Goal: Information Seeking & Learning: Learn about a topic

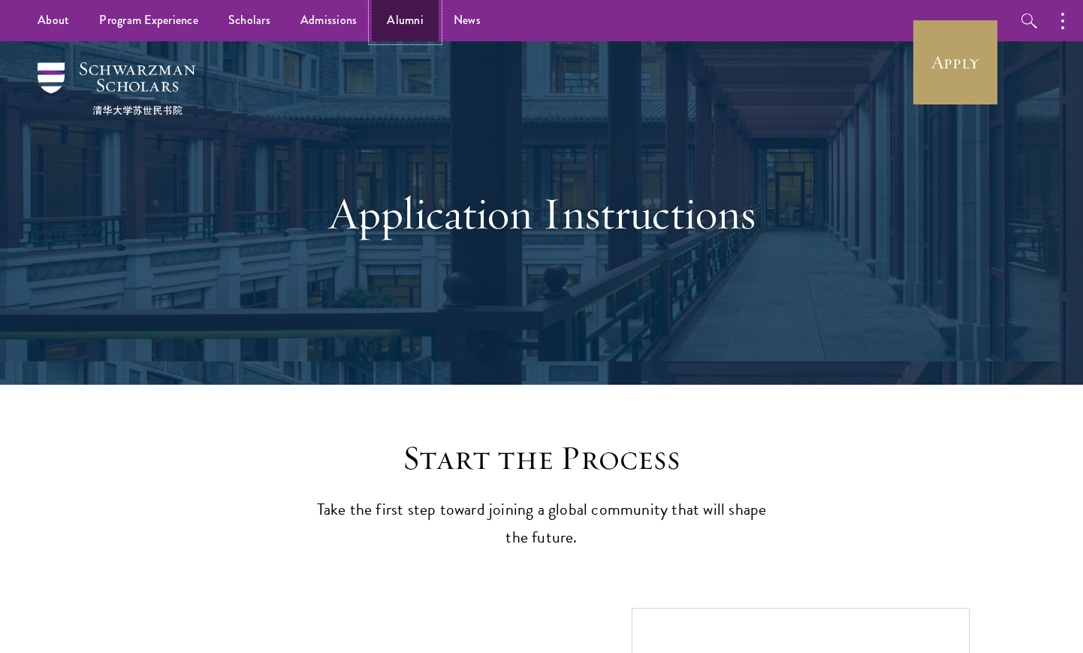
click at [389, 26] on link "Alumni" at bounding box center [405, 20] width 67 height 41
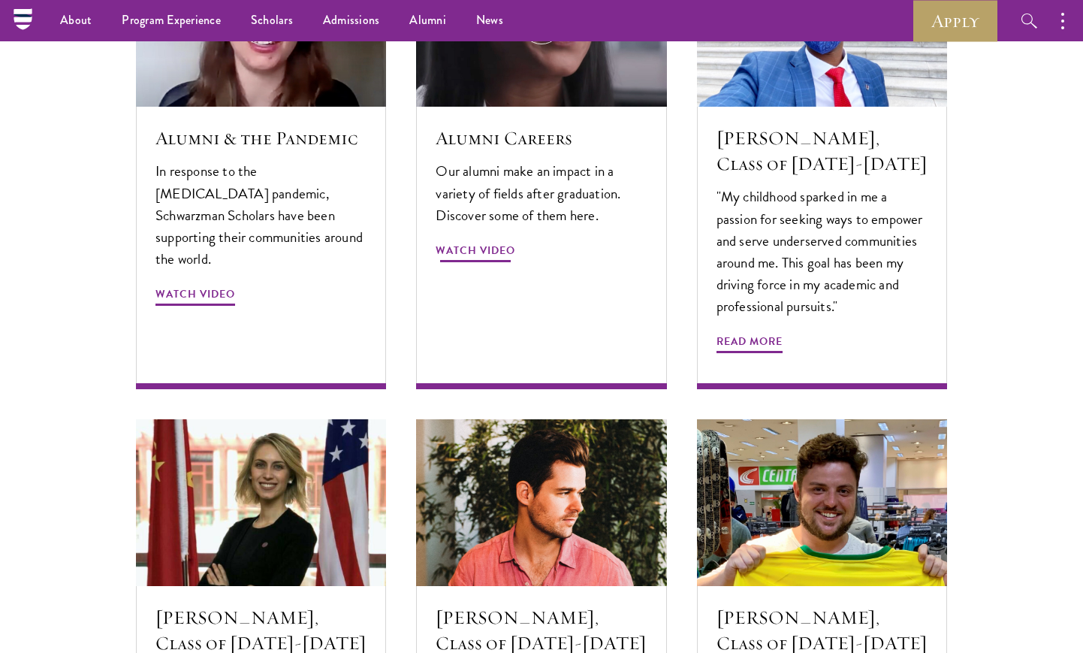
scroll to position [4642, 0]
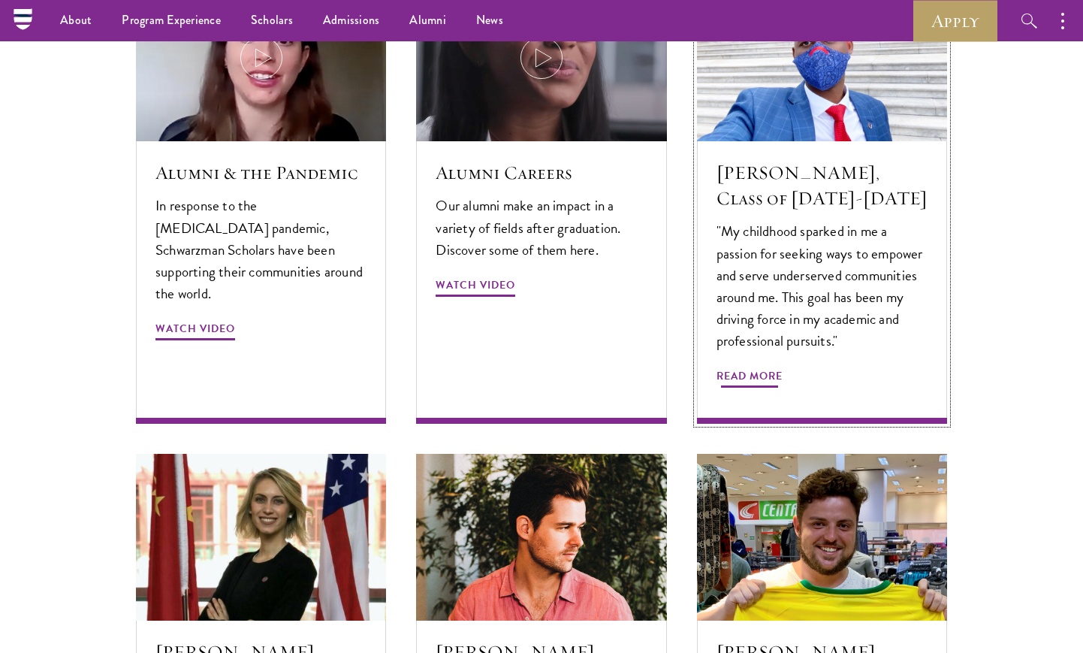
click at [768, 160] on h5 "[PERSON_NAME], Class of [DATE]-[DATE]" at bounding box center [821, 185] width 211 height 51
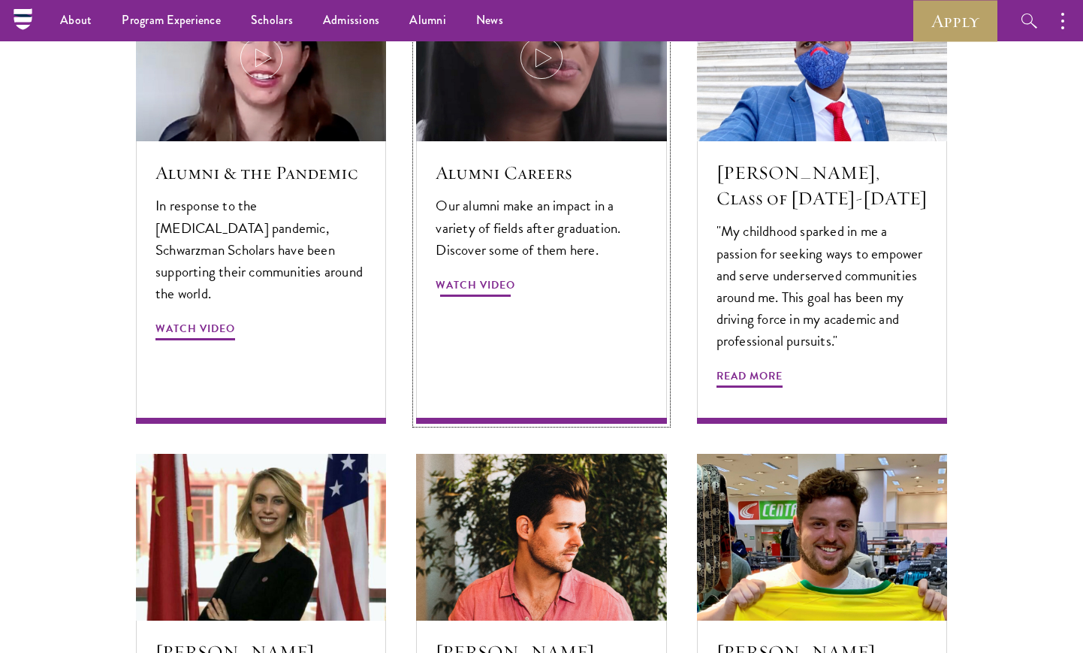
click at [559, 160] on h5 "Alumni Careers" at bounding box center [541, 173] width 211 height 26
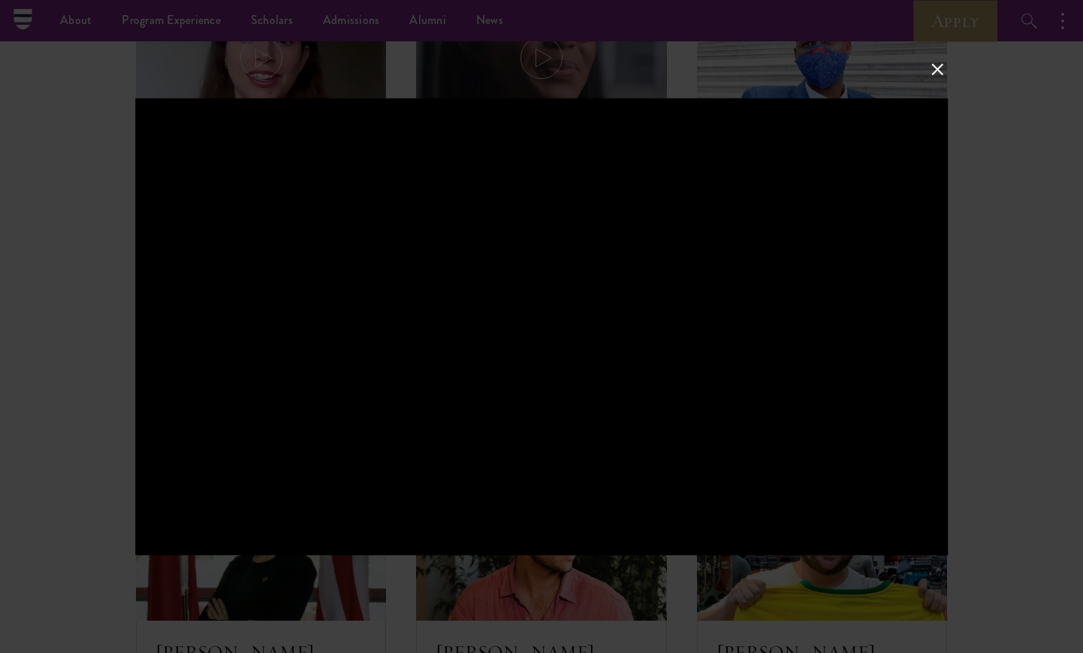
click at [999, 285] on div at bounding box center [541, 326] width 1083 height 653
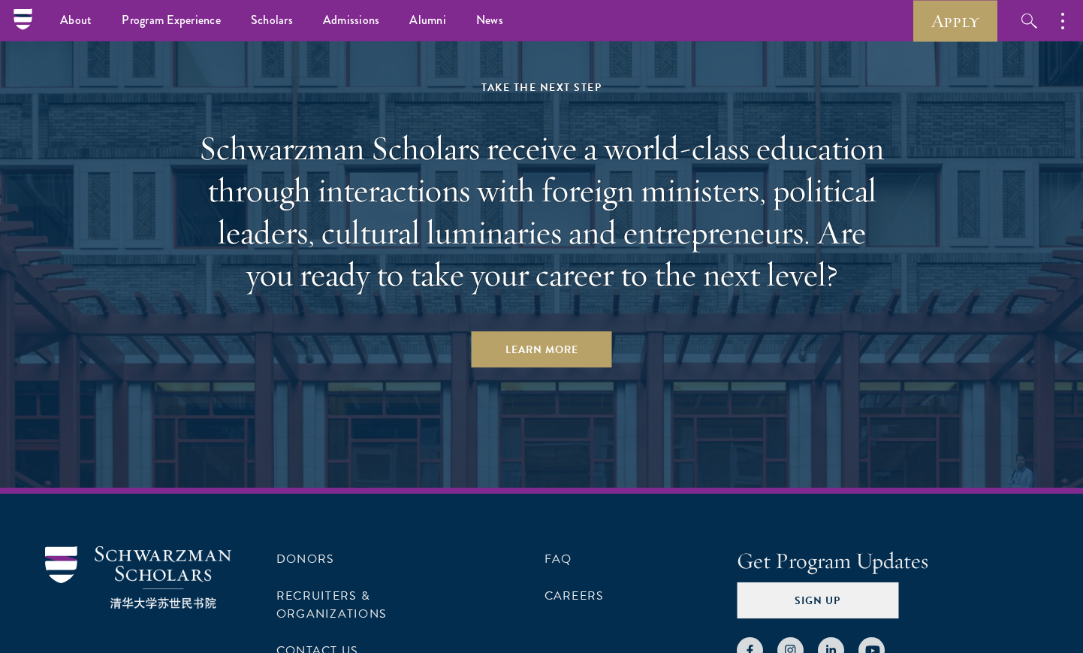
scroll to position [6356, 0]
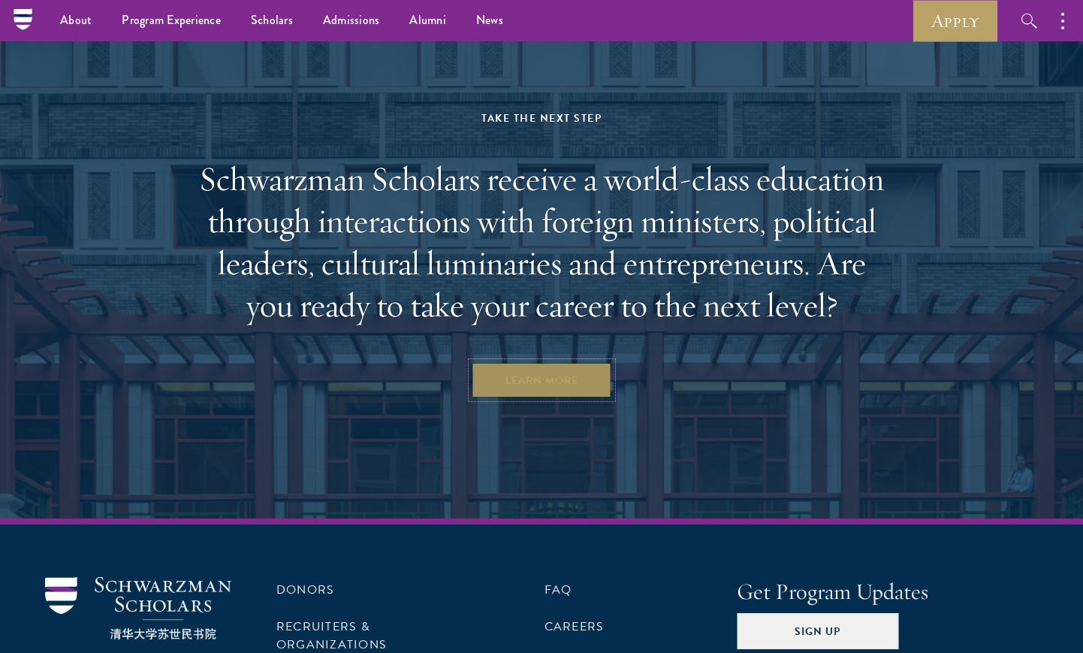
click at [578, 362] on link "Learn More" at bounding box center [542, 380] width 140 height 36
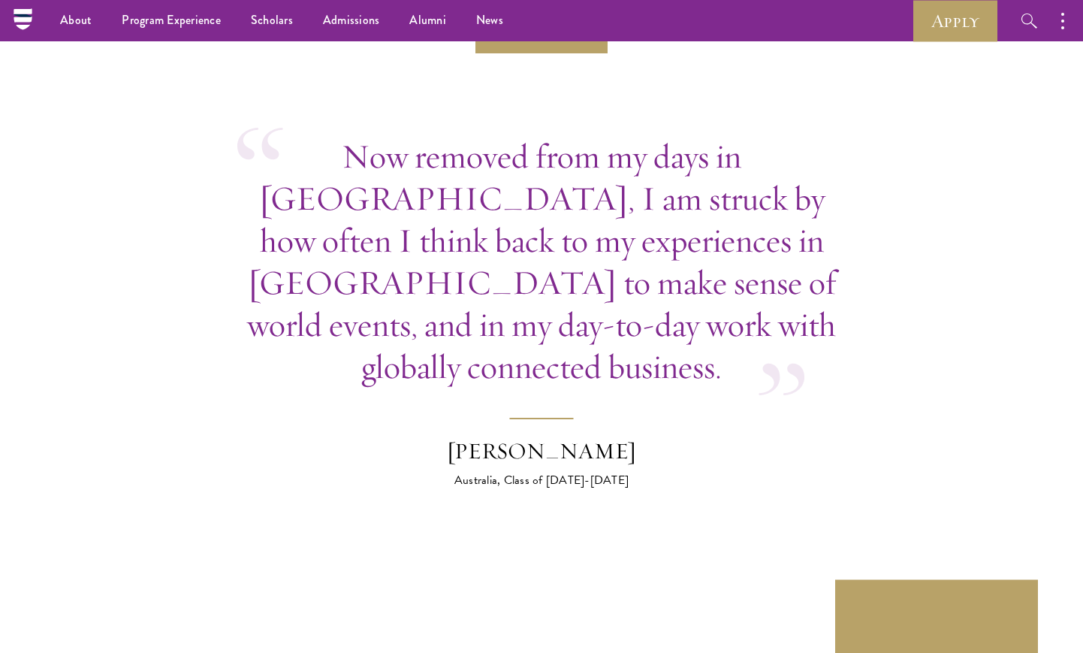
click at [533, 283] on p "Now removed from my days in [GEOGRAPHIC_DATA], I am struck by how often I think…" at bounding box center [541, 261] width 608 height 252
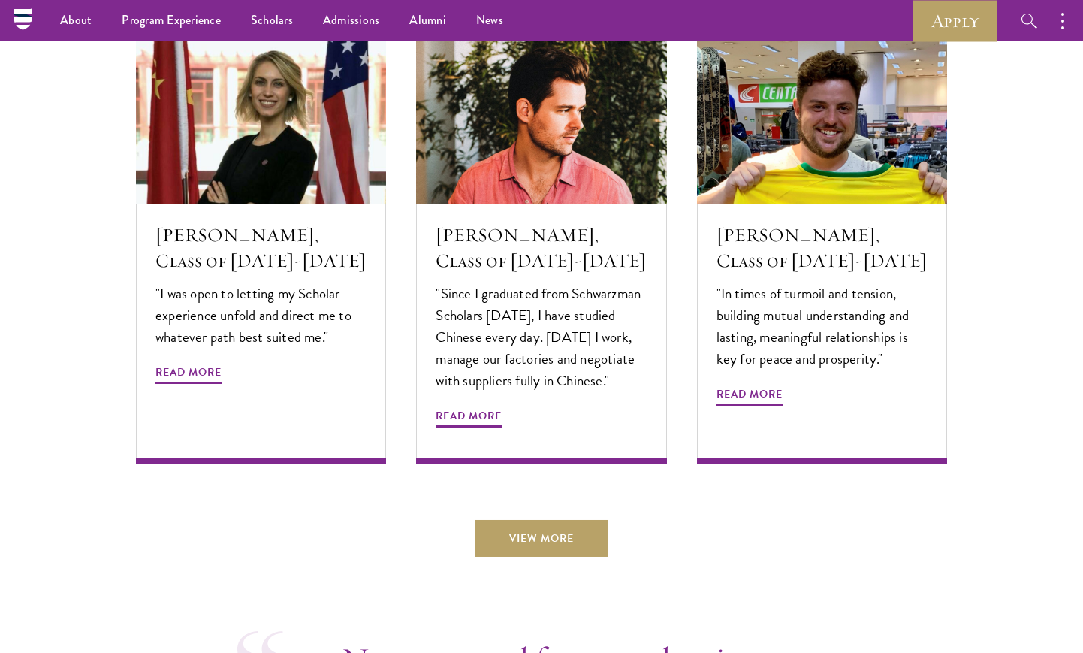
scroll to position [5050, 0]
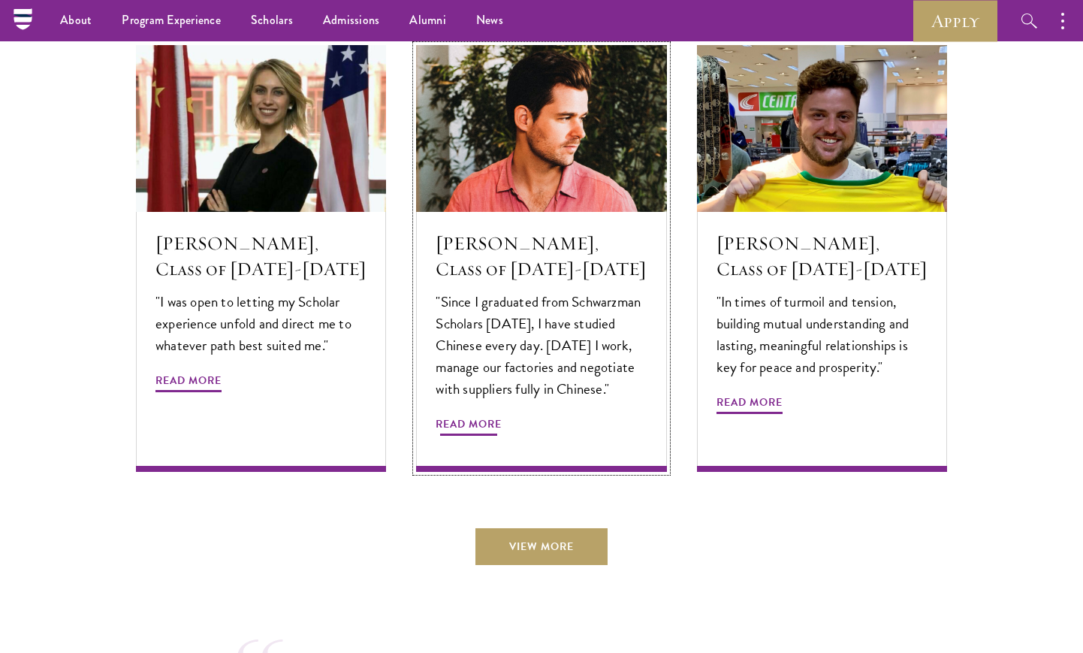
click at [532, 291] on p ""Since I graduated from Schwarzman Scholars 3 years ago, I have studied Chinese…" at bounding box center [541, 345] width 211 height 109
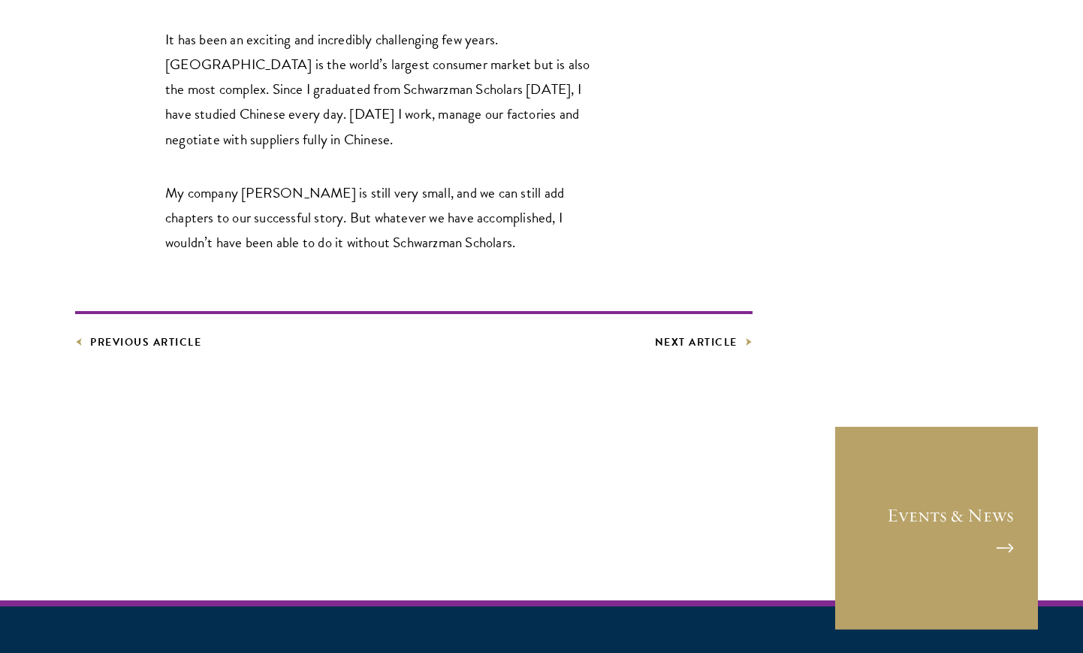
scroll to position [4935, 0]
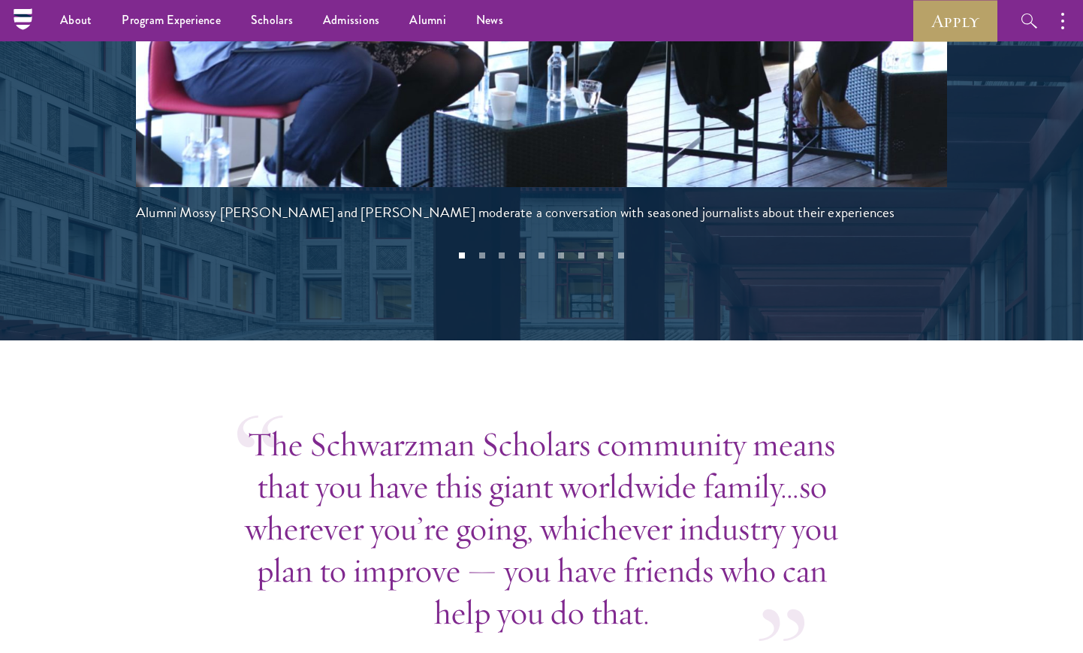
scroll to position [3299, 0]
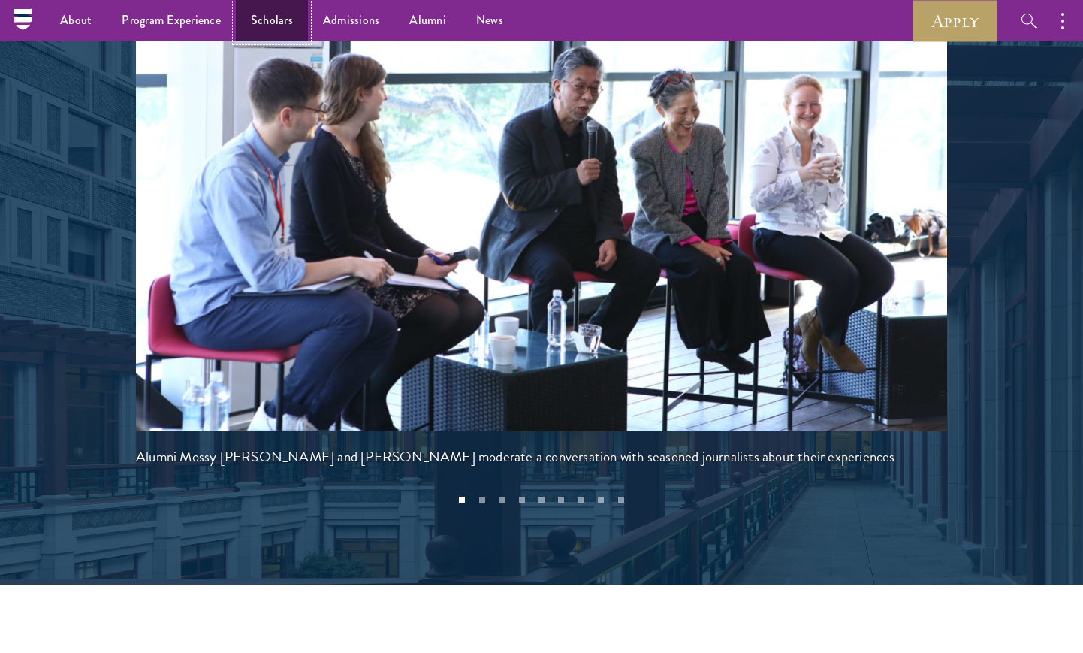
click at [264, 19] on link "Scholars" at bounding box center [272, 20] width 72 height 41
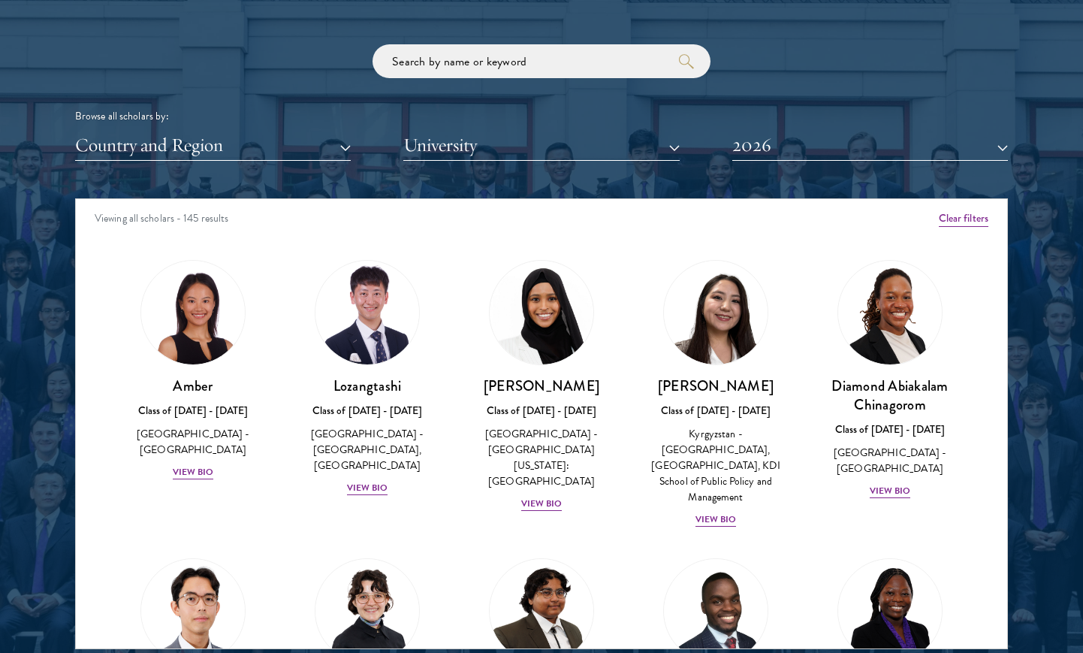
scroll to position [1826, 0]
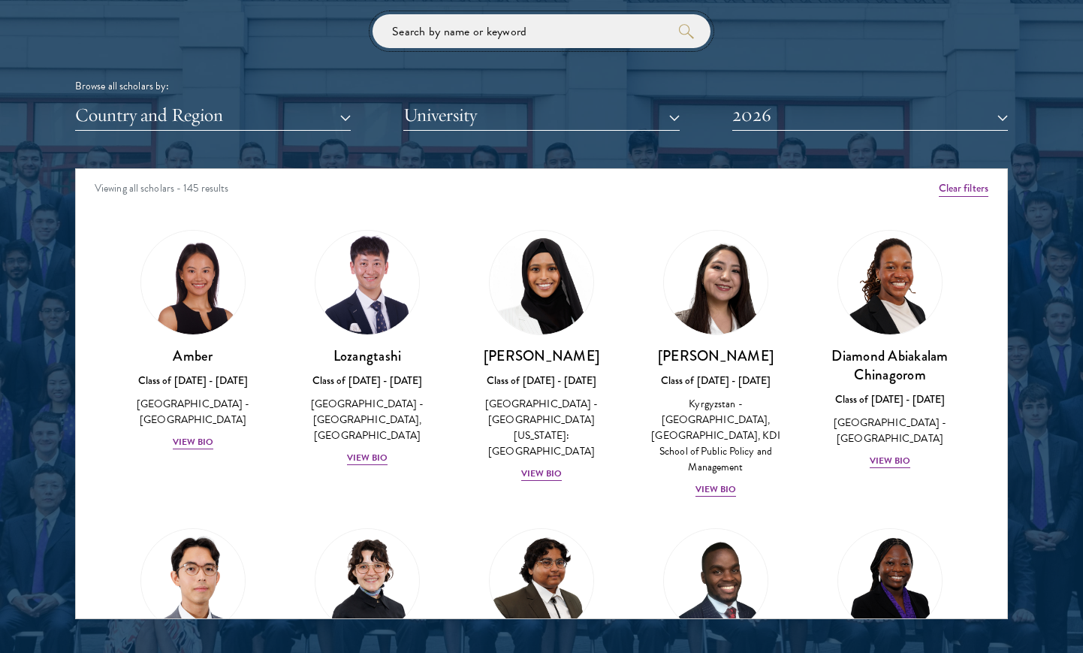
click at [488, 37] on input "search" at bounding box center [541, 31] width 338 height 34
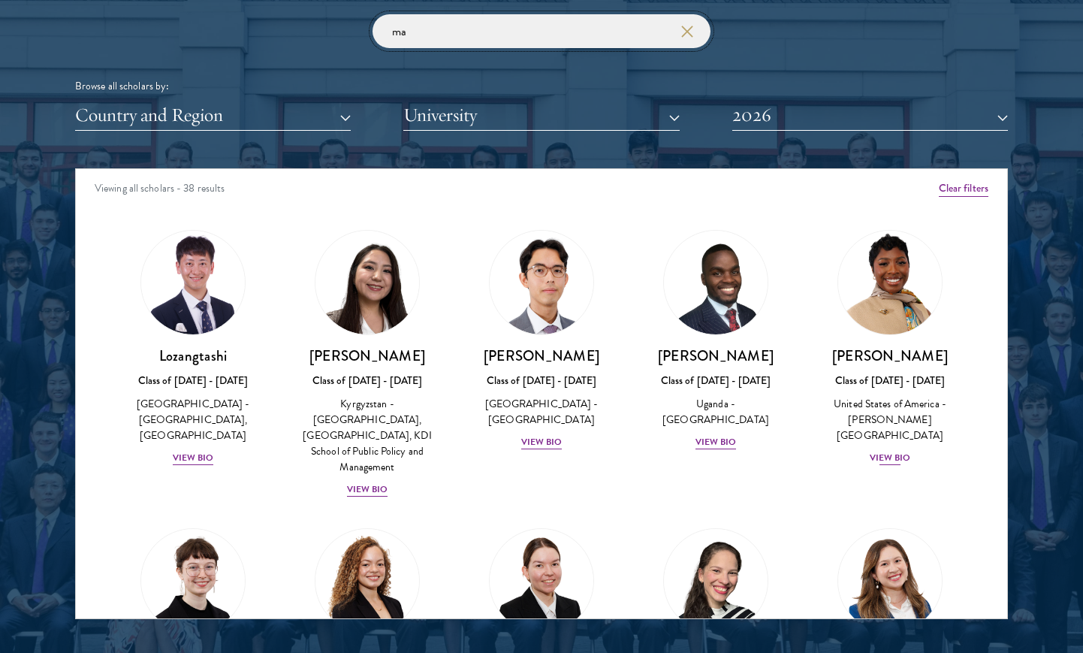
type input "ma"
click at [894, 313] on img at bounding box center [890, 282] width 114 height 114
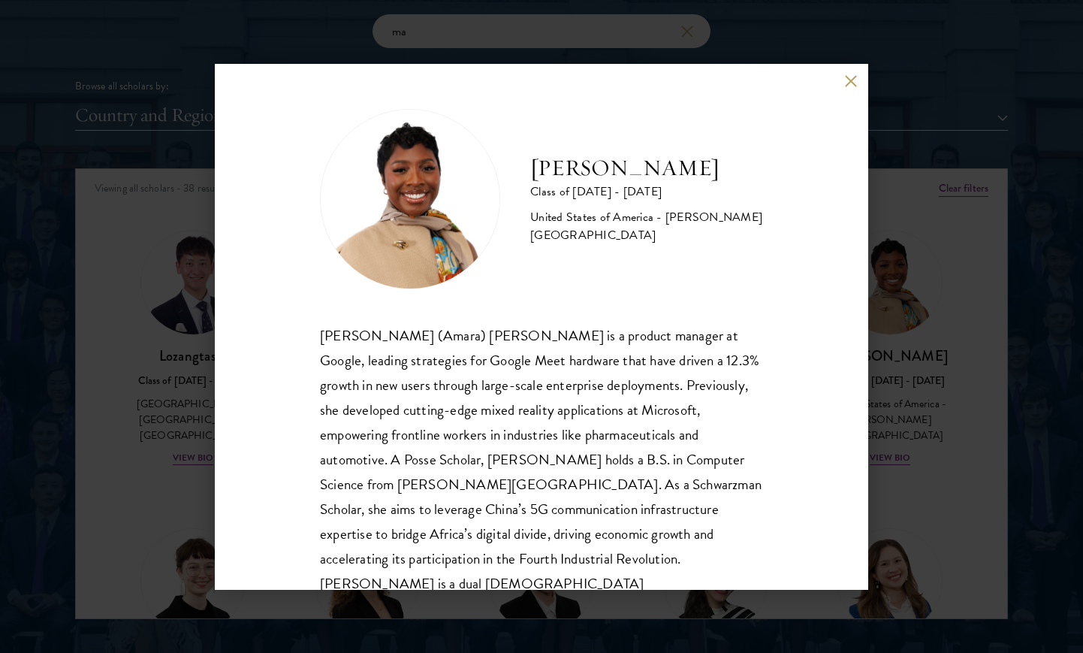
scroll to position [26, 0]
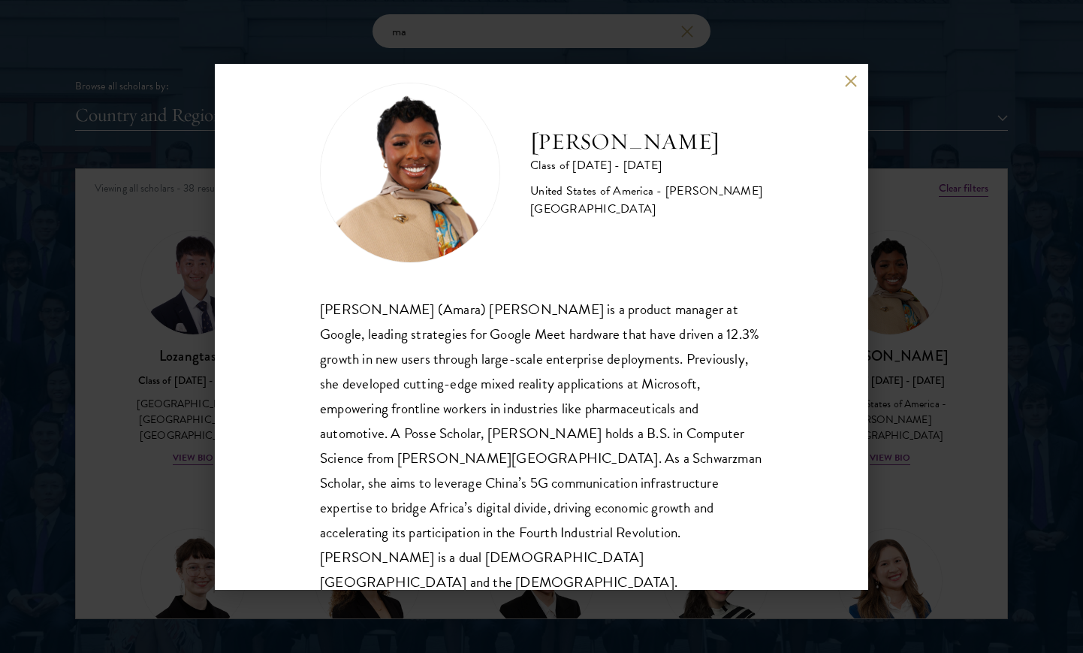
click at [317, 303] on div "[PERSON_NAME] Class of [DATE] - [DATE] [GEOGRAPHIC_DATA] - [PERSON_NAME][GEOGRA…" at bounding box center [541, 327] width 653 height 526
click at [917, 492] on div "[PERSON_NAME] Class of [DATE] - [DATE] [GEOGRAPHIC_DATA] - [PERSON_NAME][GEOGRA…" at bounding box center [541, 326] width 1083 height 653
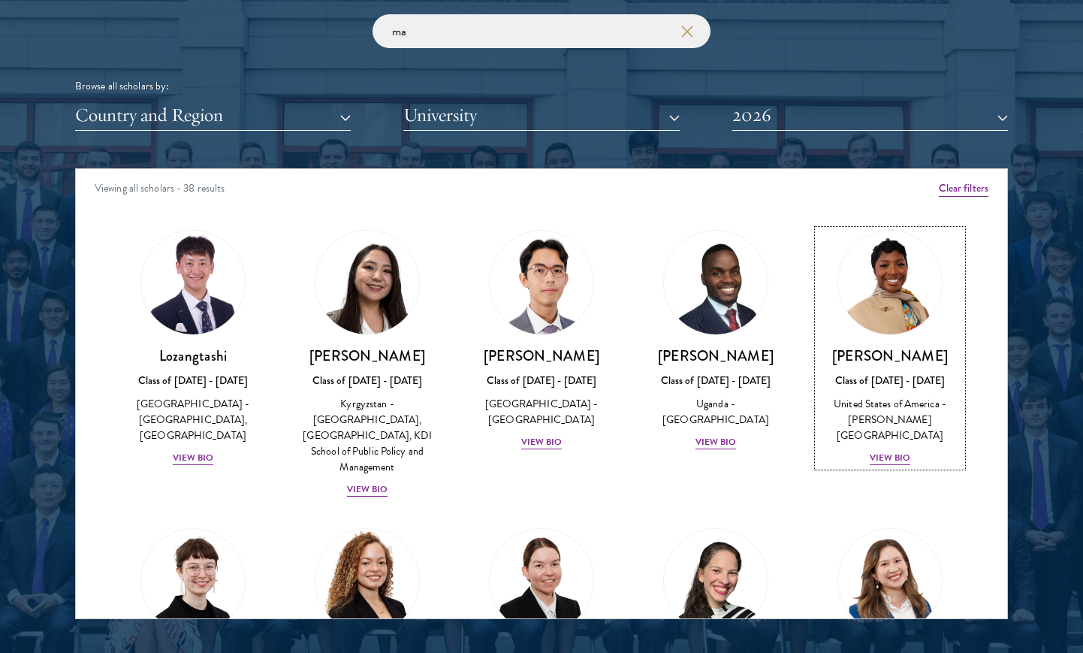
scroll to position [288, 0]
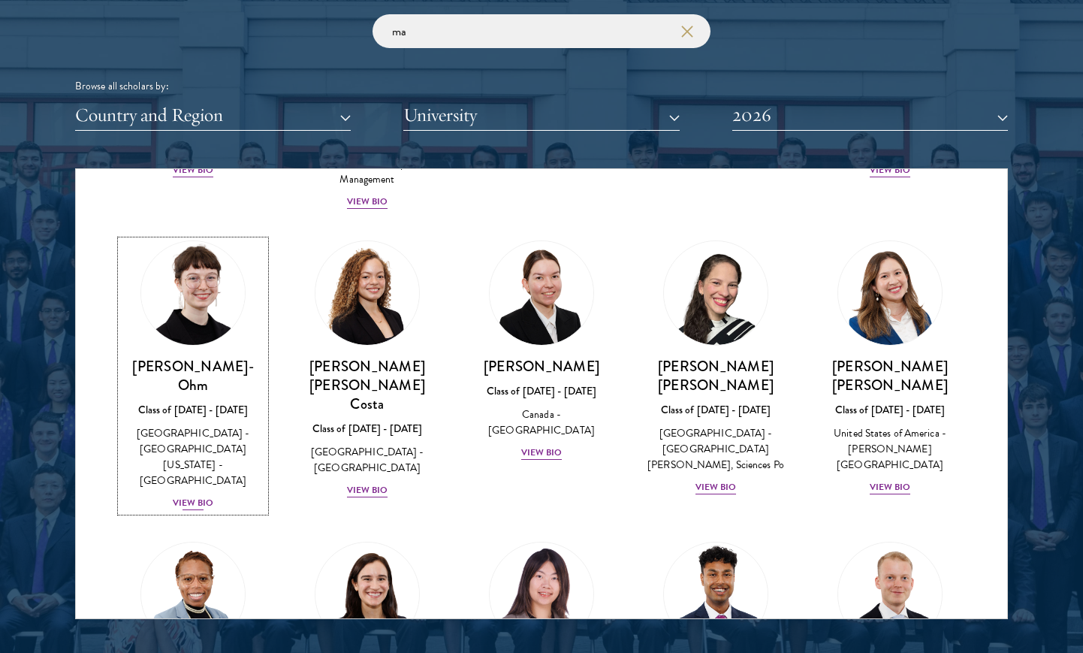
click at [207, 364] on div "[PERSON_NAME]-Ohm Class of [DATE] - [DATE] [GEOGRAPHIC_DATA] - [GEOGRAPHIC_DATA…" at bounding box center [193, 434] width 144 height 155
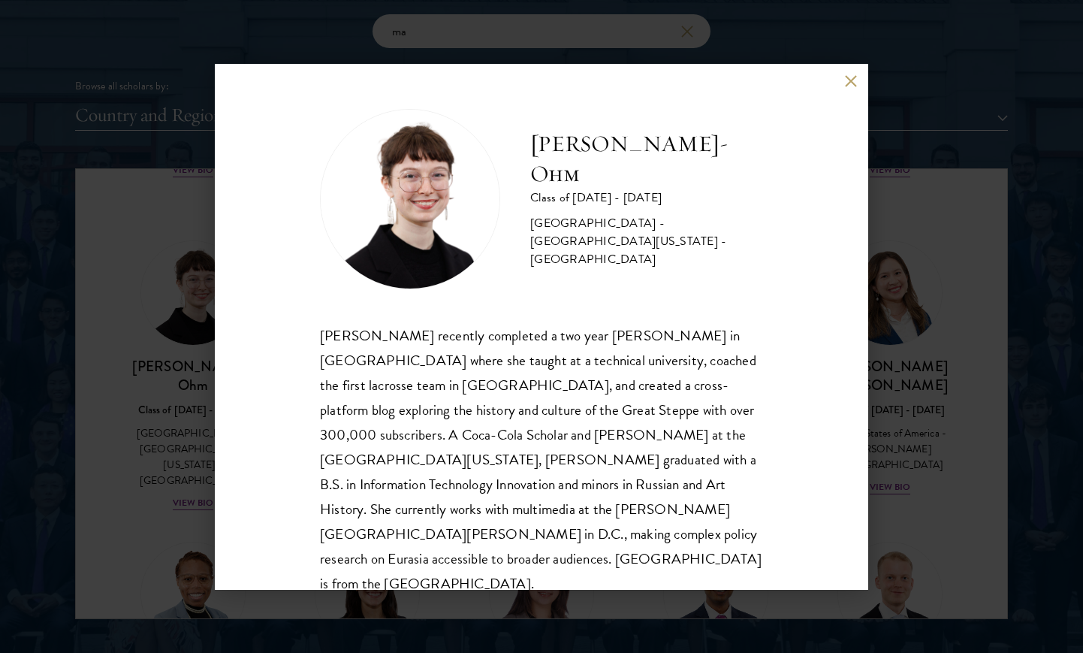
click at [913, 448] on div "[PERSON_NAME]-Ohm Class of [DATE] - [DATE] [GEOGRAPHIC_DATA] - [GEOGRAPHIC_DATA…" at bounding box center [541, 326] width 1083 height 653
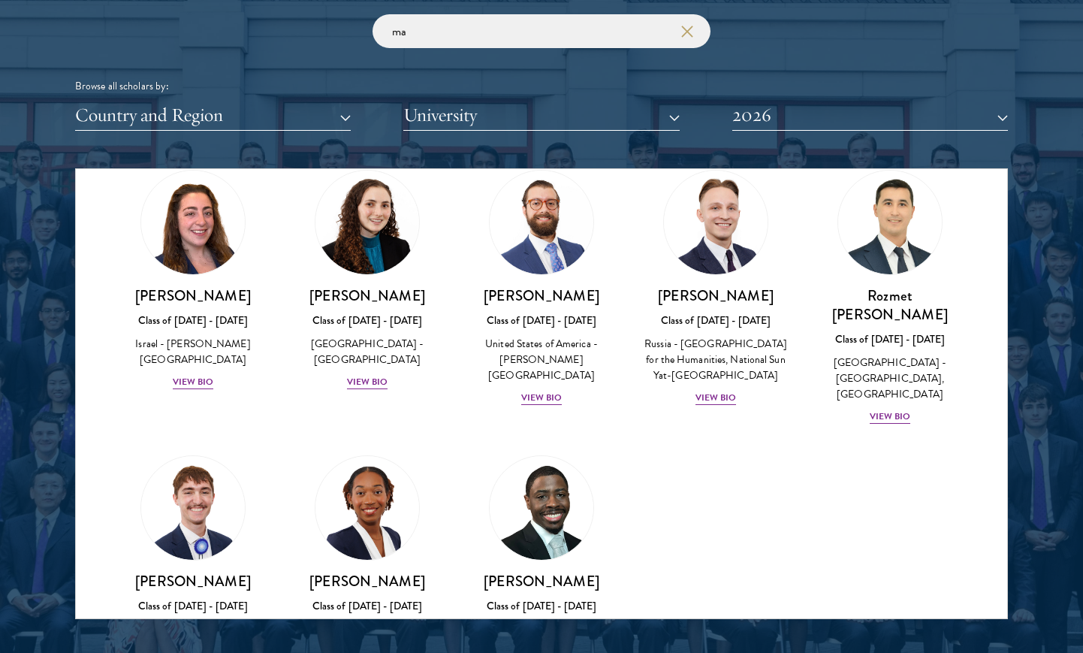
scroll to position [1791, 0]
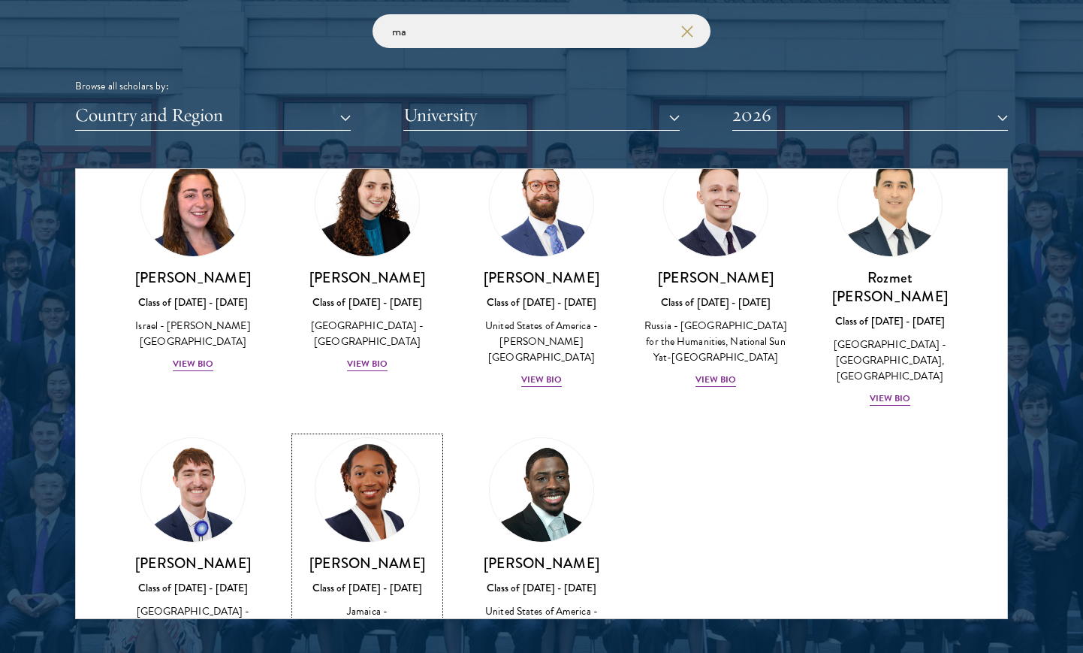
click at [360, 553] on h3 "[PERSON_NAME]" at bounding box center [367, 562] width 144 height 19
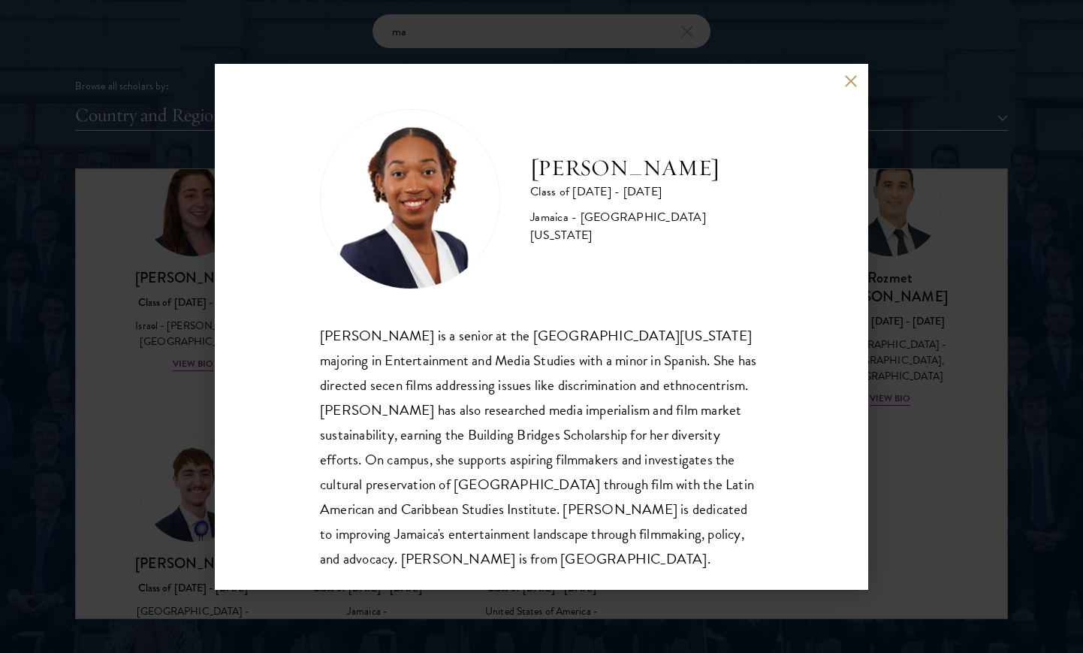
click at [907, 442] on div "[PERSON_NAME] Class of [DATE] - [DATE] [GEOGRAPHIC_DATA] - [GEOGRAPHIC_DATA][US…" at bounding box center [541, 326] width 1083 height 653
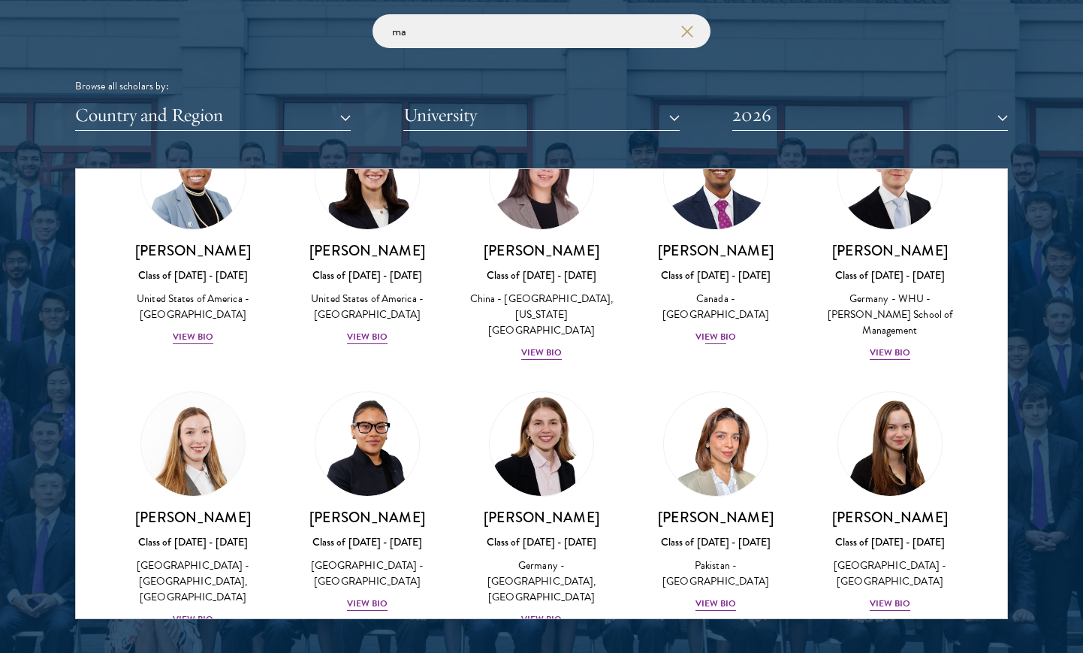
scroll to position [704, 0]
click at [786, 122] on button "2026" at bounding box center [870, 115] width 276 height 31
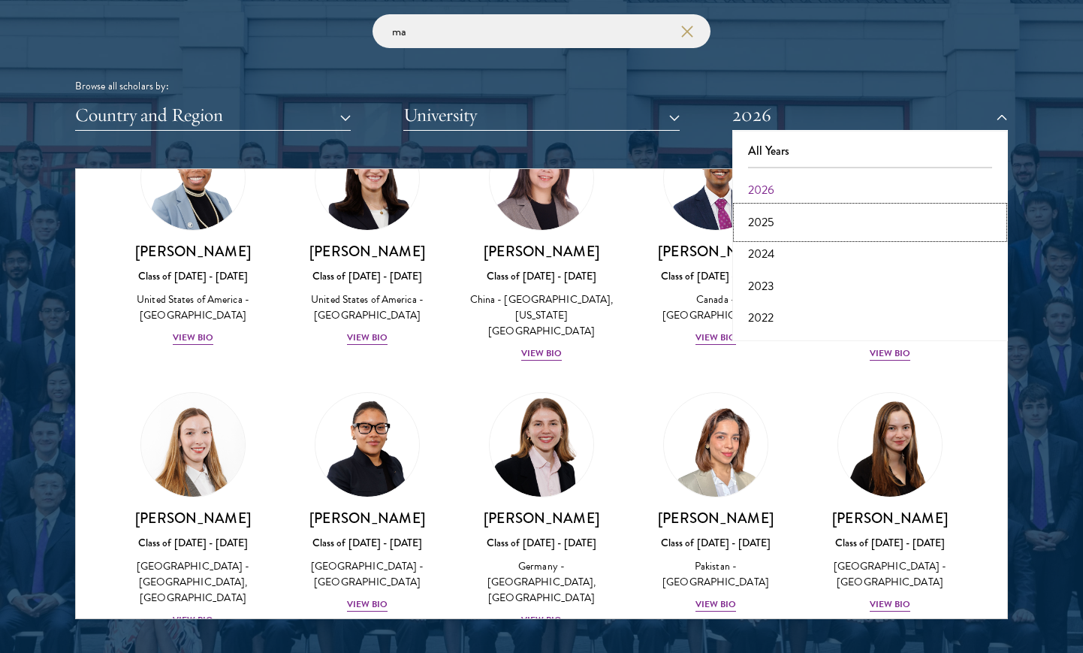
click at [780, 219] on button "2025" at bounding box center [870, 223] width 267 height 32
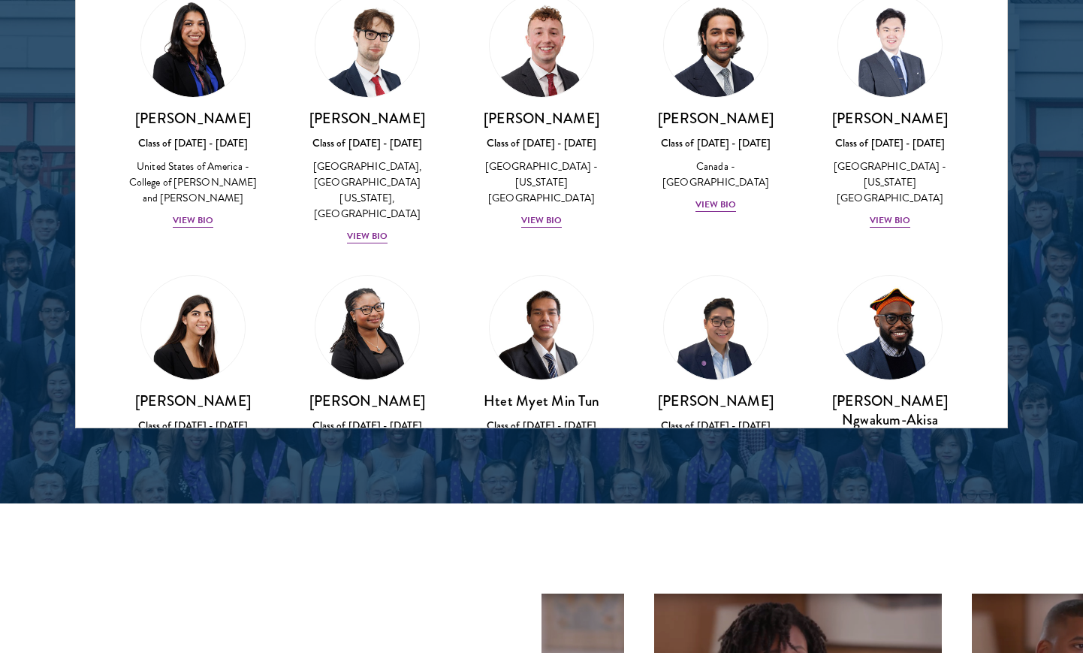
scroll to position [974, 0]
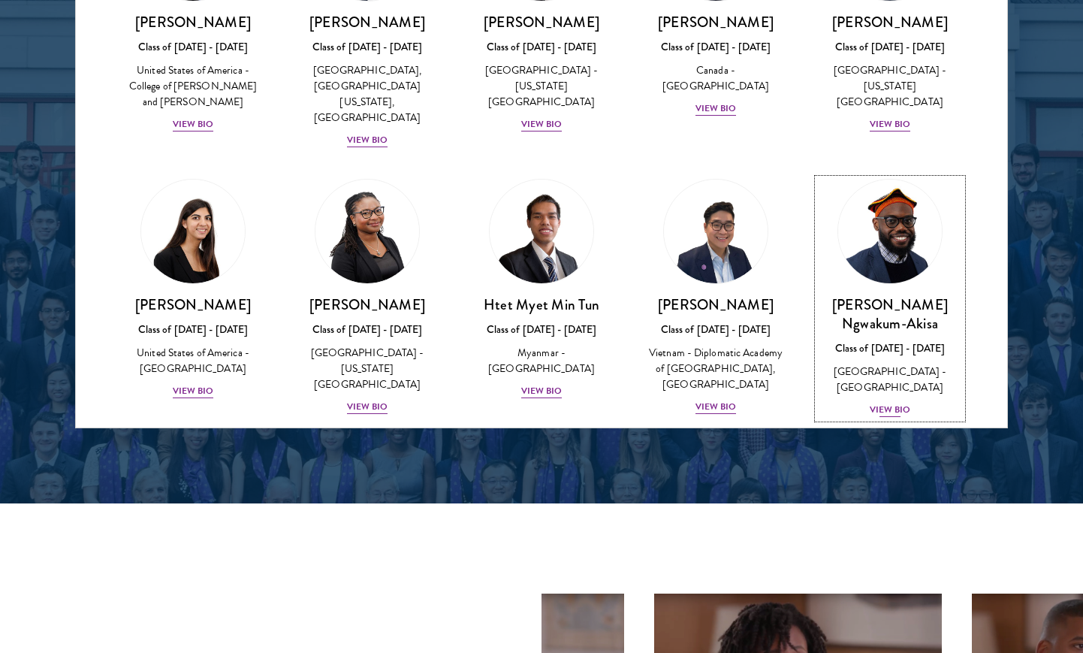
click at [891, 195] on img at bounding box center [890, 231] width 114 height 114
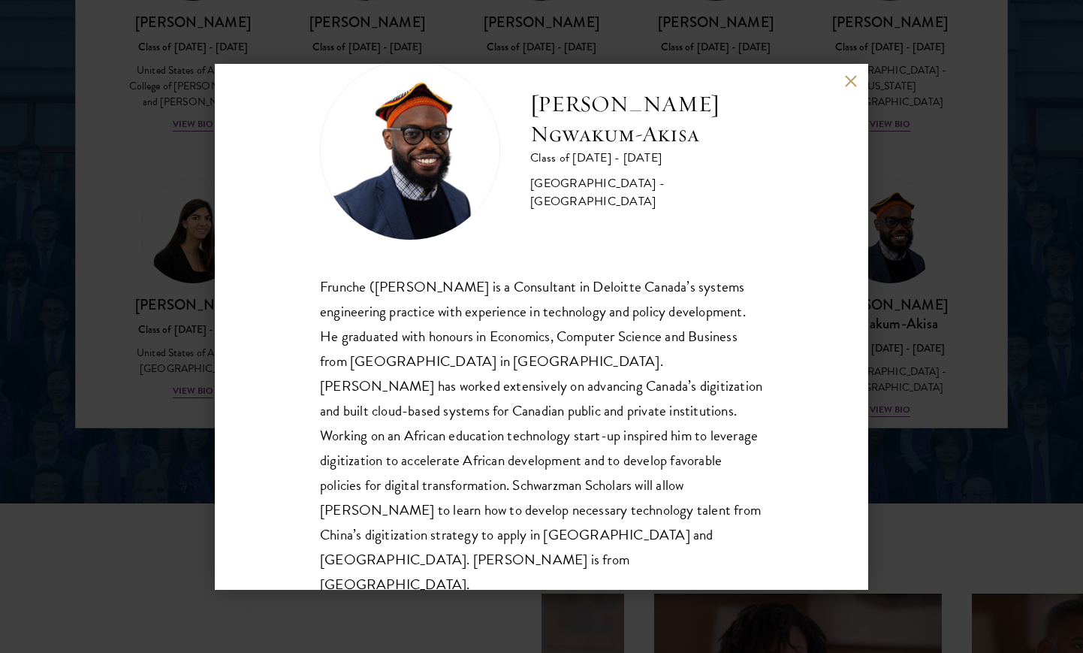
scroll to position [51, 0]
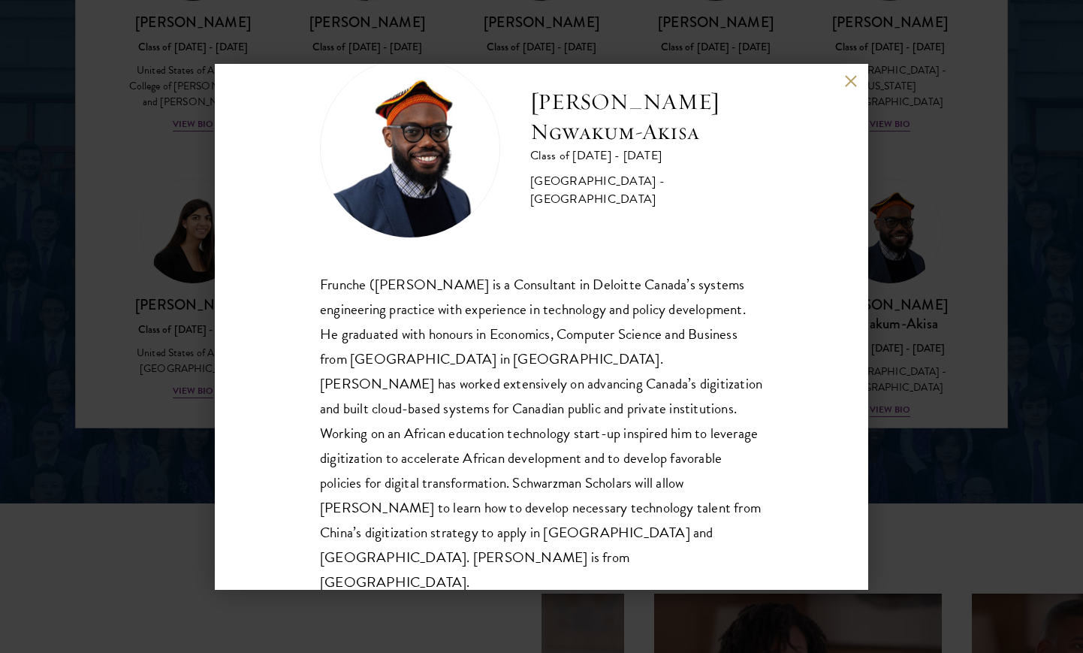
click at [922, 440] on div "[PERSON_NAME] Ngwakum-[GEOGRAPHIC_DATA] Class of [DATE] - [DATE] [GEOGRAPHIC_DA…" at bounding box center [541, 326] width 1083 height 653
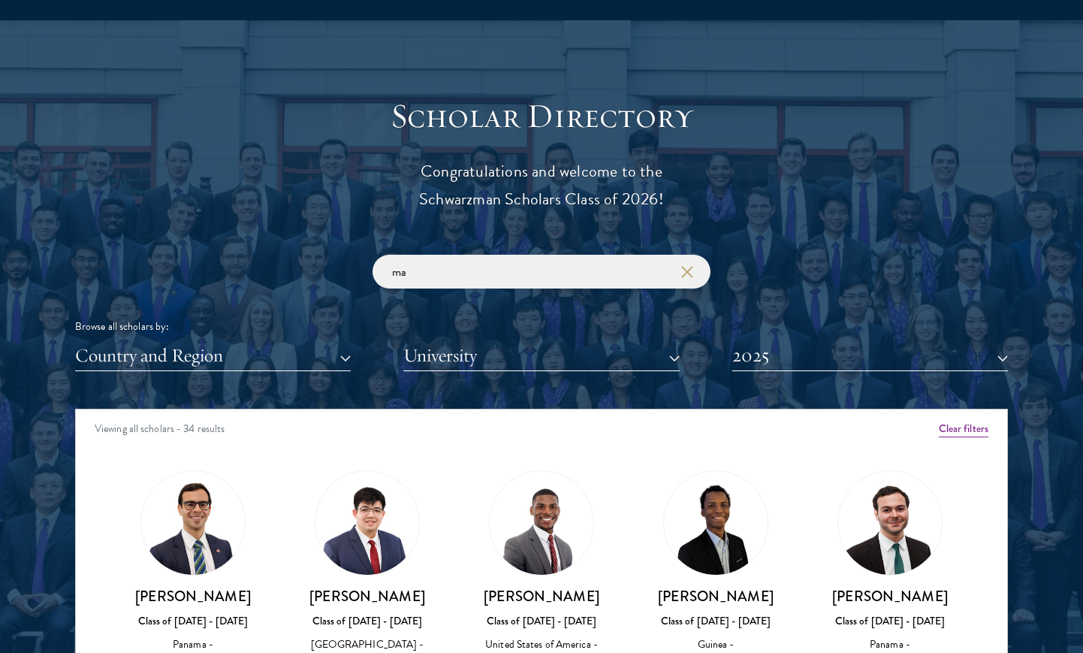
scroll to position [1591, 0]
